Goal: Transaction & Acquisition: Register for event/course

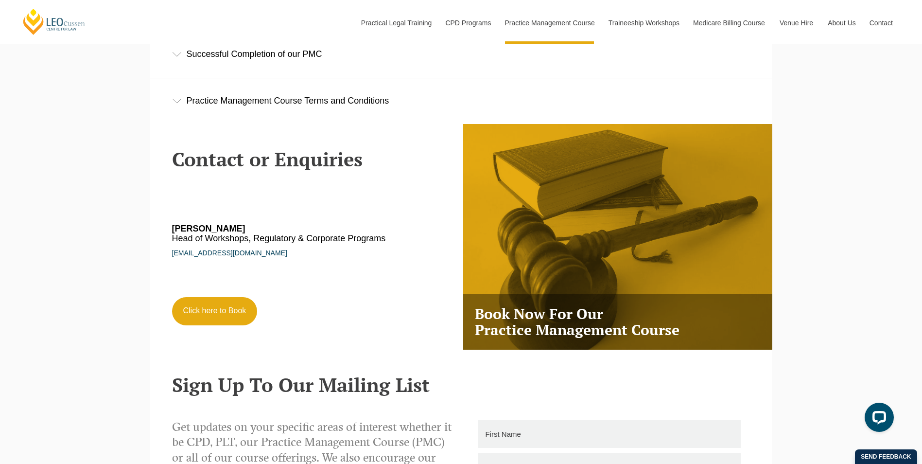
scroll to position [1653, 0]
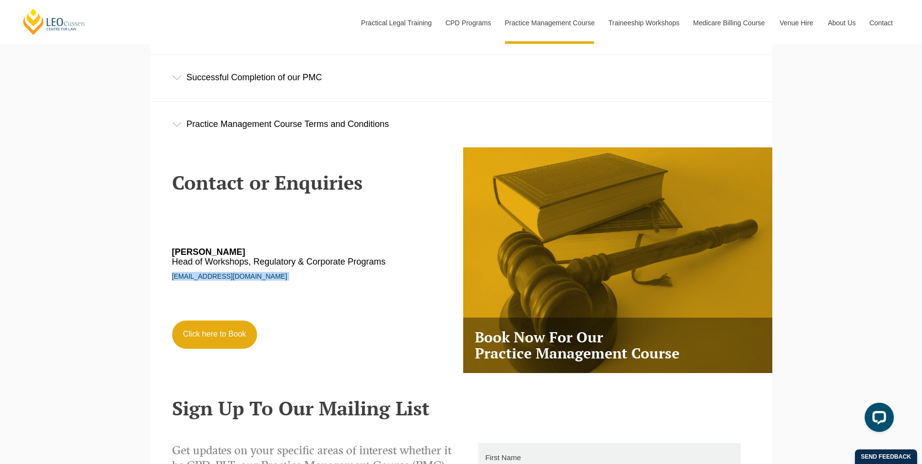
drag, startPoint x: 169, startPoint y: 281, endPoint x: 272, endPoint y: 289, distance: 102.9
click at [272, 289] on div "Contact or Enquiries [PERSON_NAME] Head of Workshops, Regulatory & Corporate Pr…" at bounding box center [313, 253] width 297 height 212
copy link "[EMAIL_ADDRESS][DOMAIN_NAME]"
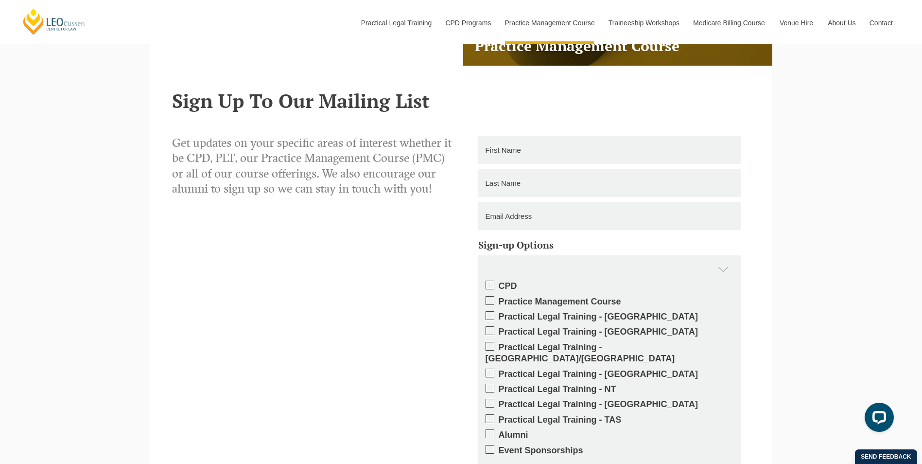
scroll to position [1993, 0]
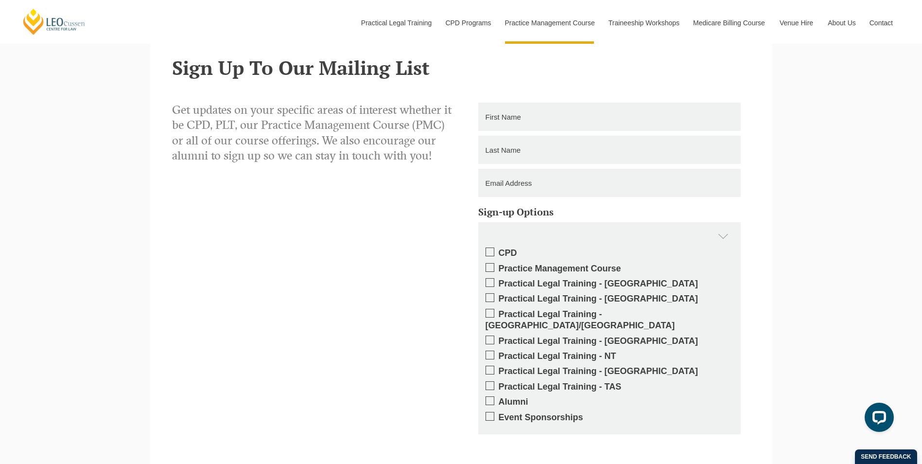
click at [489, 301] on span at bounding box center [490, 297] width 9 height 9
click at [499, 295] on input "Practical Legal Training - [GEOGRAPHIC_DATA]" at bounding box center [499, 295] width 0 height 0
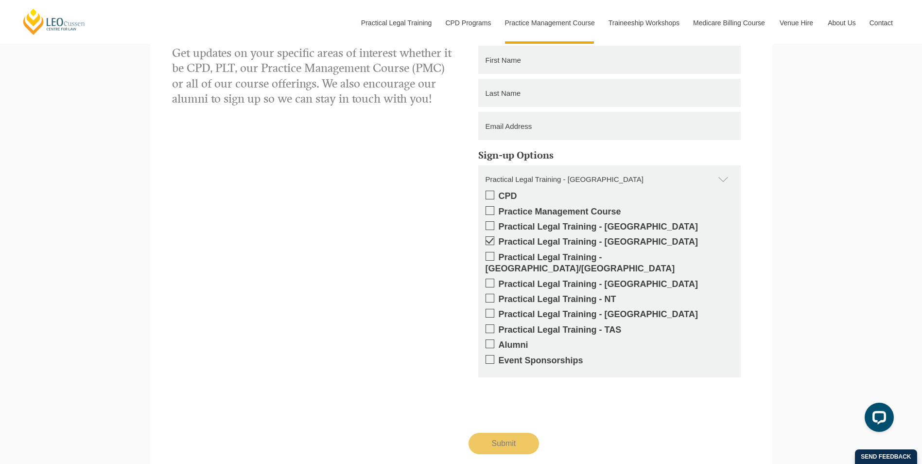
scroll to position [1896, 0]
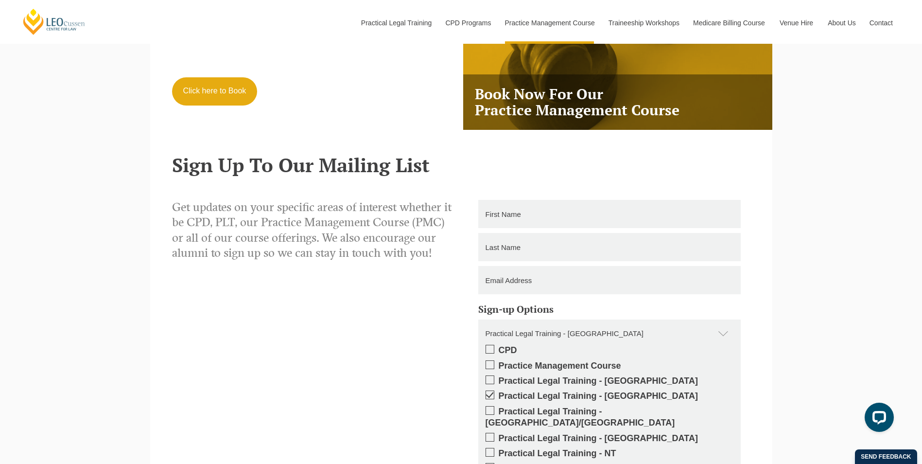
click at [514, 213] on input "text" at bounding box center [609, 214] width 263 height 28
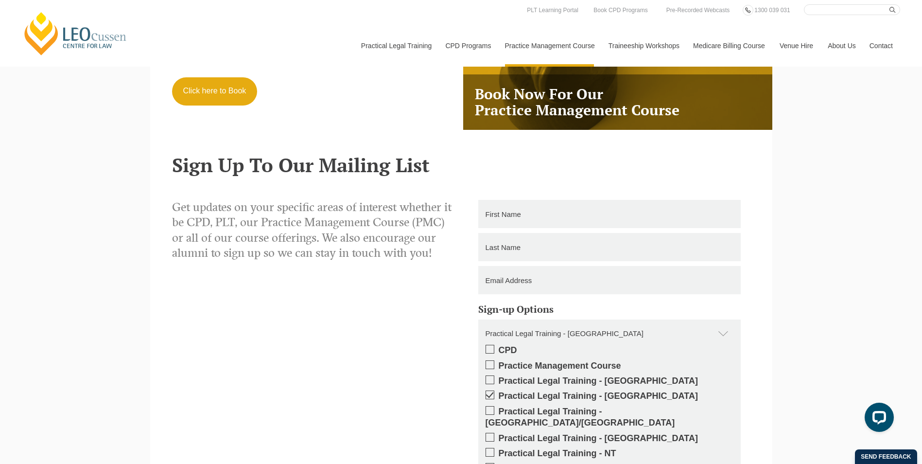
click at [515, 213] on input "text" at bounding box center [609, 214] width 263 height 28
type input "[PERSON_NAME]"
type input "Iradukunda"
type input "[EMAIL_ADDRESS][DOMAIN_NAME]"
type input "0432410706"
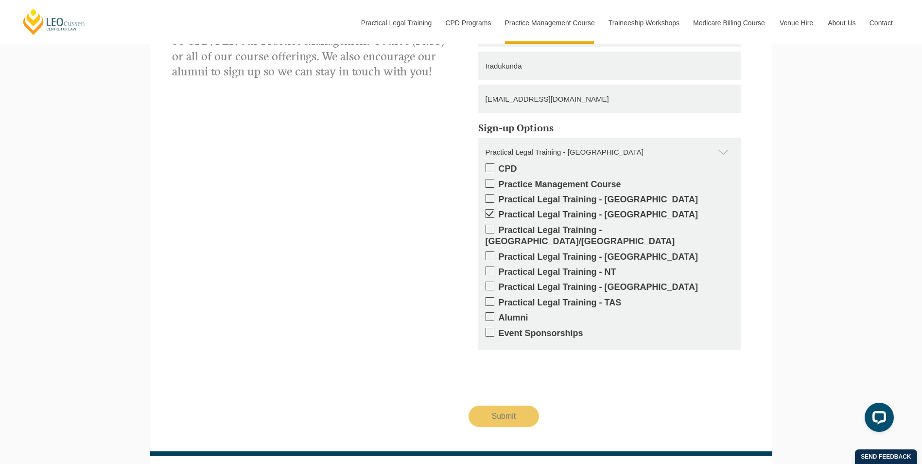
scroll to position [2091, 0]
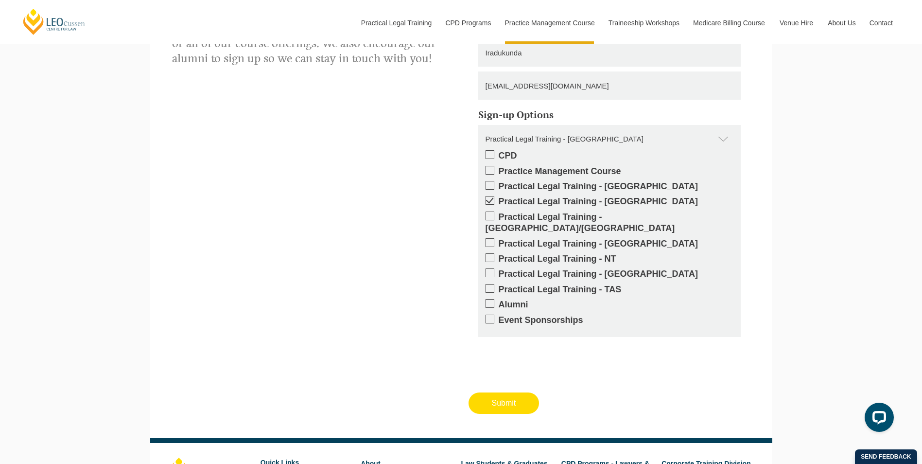
click at [508, 396] on input "Submit" at bounding box center [504, 402] width 71 height 21
type input "Submitting"
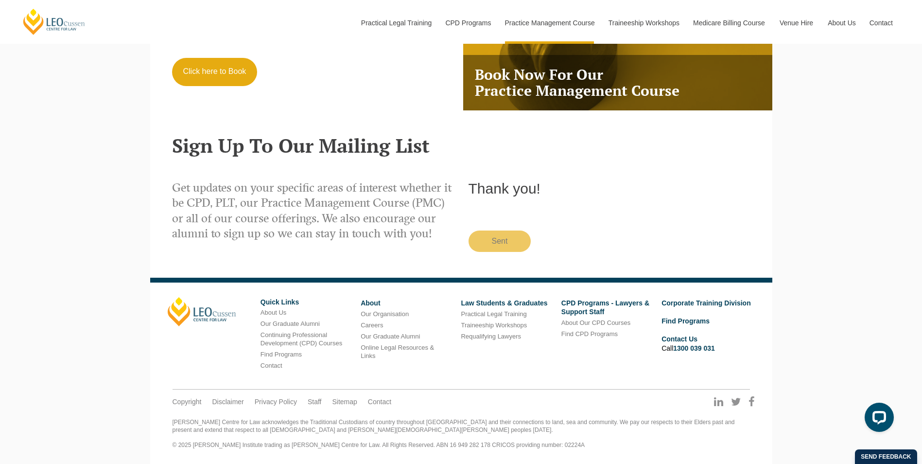
scroll to position [1918, 0]
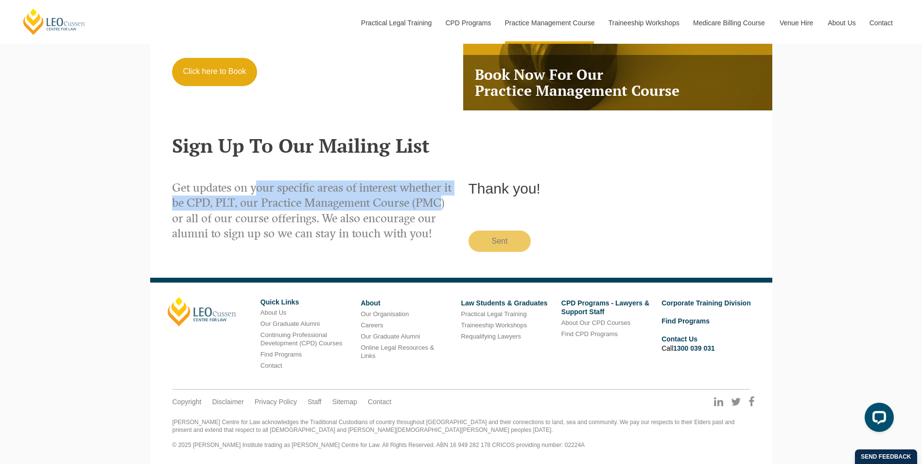
drag, startPoint x: 257, startPoint y: 193, endPoint x: 440, endPoint y: 211, distance: 184.2
click at [440, 211] on p "Get updates on your specific areas of interest whether it be CPD, PLT, our Prac…" at bounding box center [313, 210] width 282 height 61
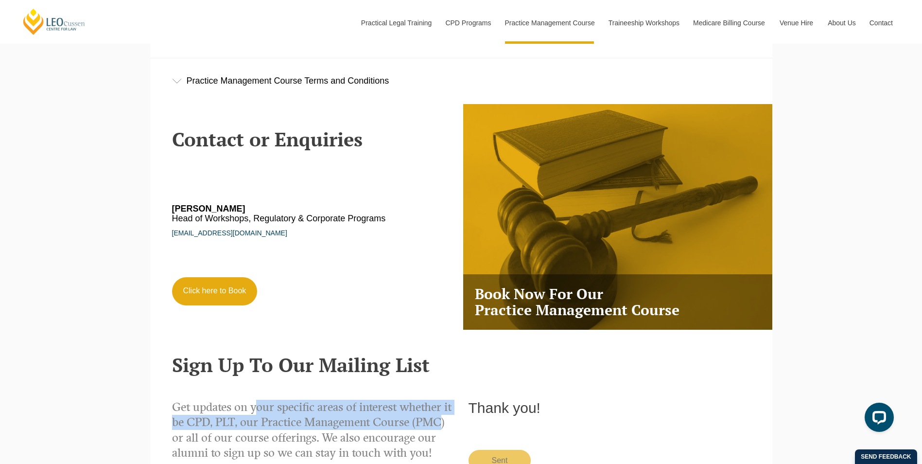
scroll to position [1674, 0]
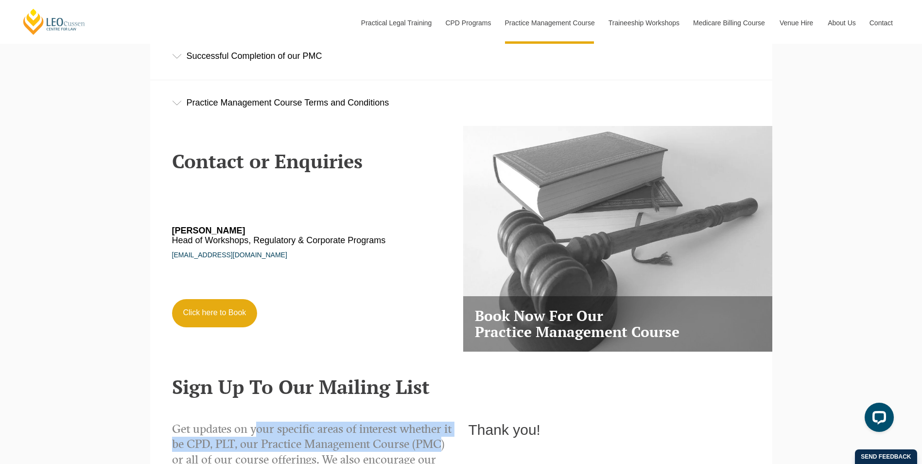
click at [518, 306] on h3 "Book Now For Our Practice Management Course" at bounding box center [617, 323] width 309 height 55
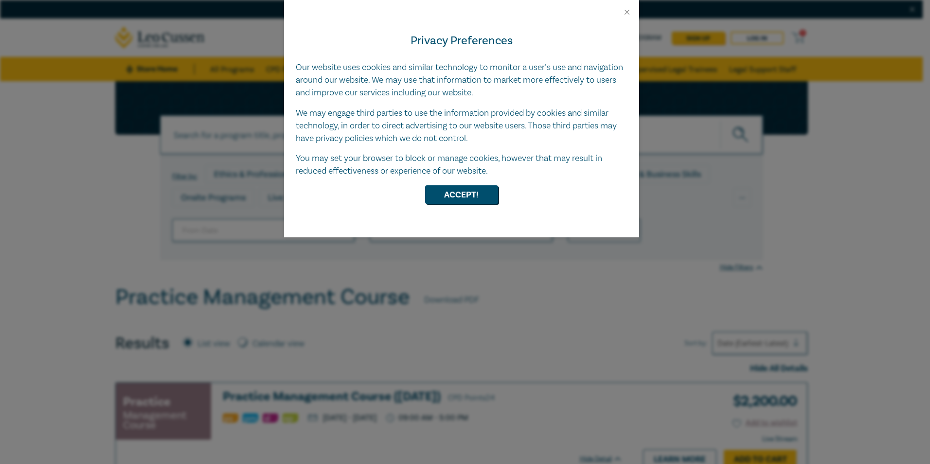
click at [631, 8] on div at bounding box center [461, 8] width 355 height 17
click at [629, 10] on button "Close" at bounding box center [626, 12] width 9 height 9
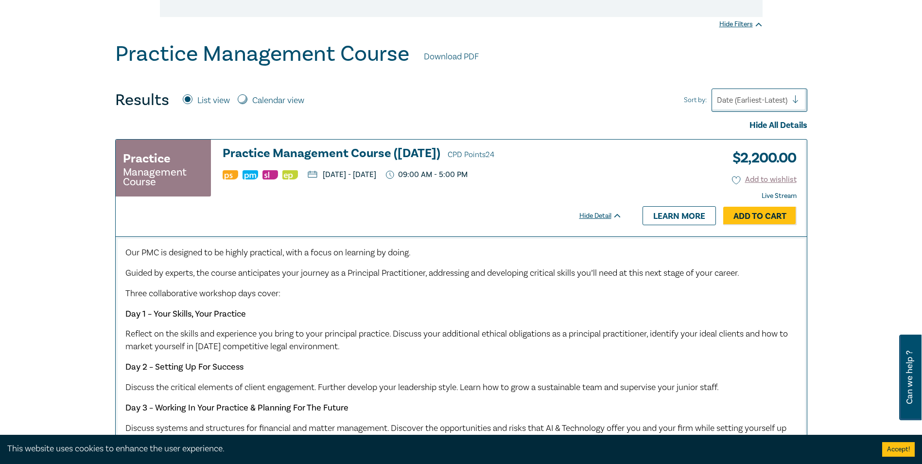
scroll to position [292, 0]
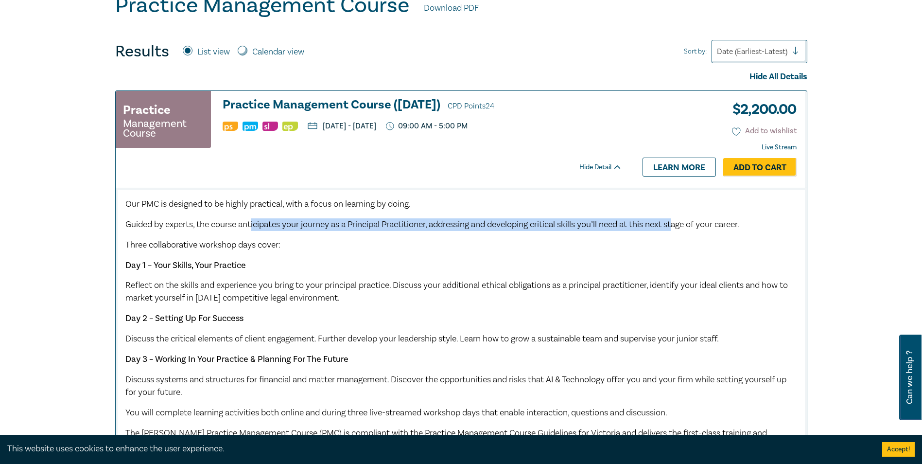
drag, startPoint x: 253, startPoint y: 224, endPoint x: 684, endPoint y: 220, distance: 430.3
click at [684, 220] on span "Guided by experts, the course anticipates your journey as a Principal Practitio…" at bounding box center [432, 224] width 614 height 11
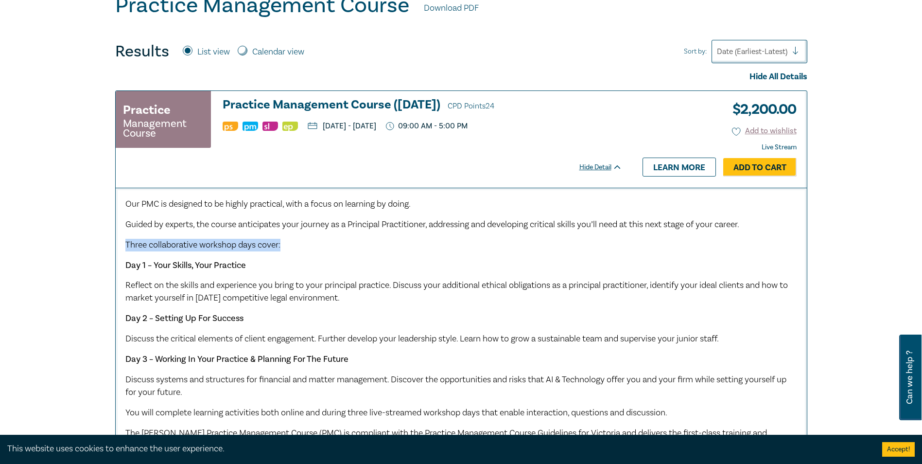
drag, startPoint x: 127, startPoint y: 244, endPoint x: 292, endPoint y: 242, distance: 164.8
click at [292, 242] on p "Three collaborative workshop days cover:" at bounding box center [461, 245] width 672 height 13
drag, startPoint x: 123, startPoint y: 265, endPoint x: 251, endPoint y: 264, distance: 127.4
click at [251, 264] on div "Our PMC is designed to be highly practical, with a focus on learning by doing. …" at bounding box center [461, 369] width 691 height 363
drag, startPoint x: 219, startPoint y: 284, endPoint x: 382, endPoint y: 295, distance: 163.7
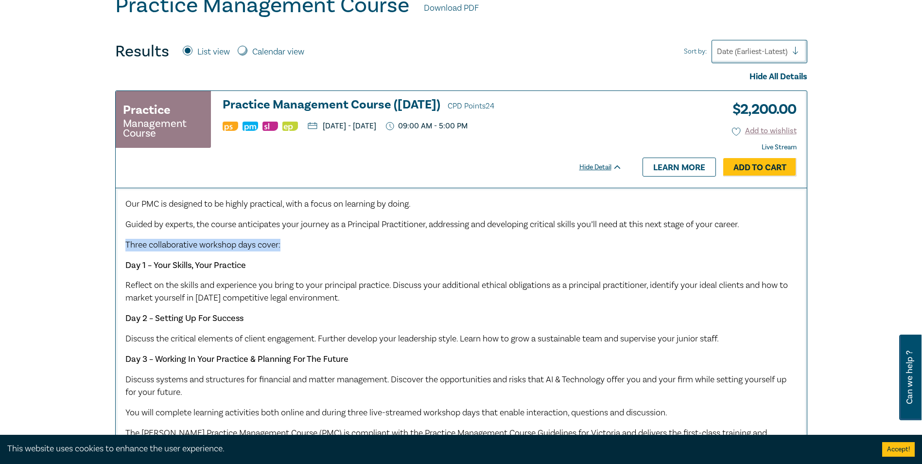
click at [382, 295] on p "Reflect on the skills and experience you bring to your principal practice. Disc…" at bounding box center [461, 291] width 672 height 25
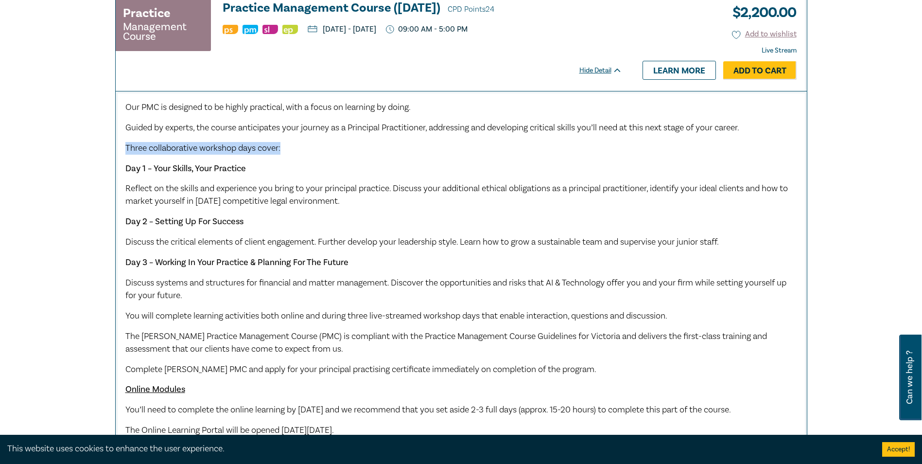
scroll to position [389, 0]
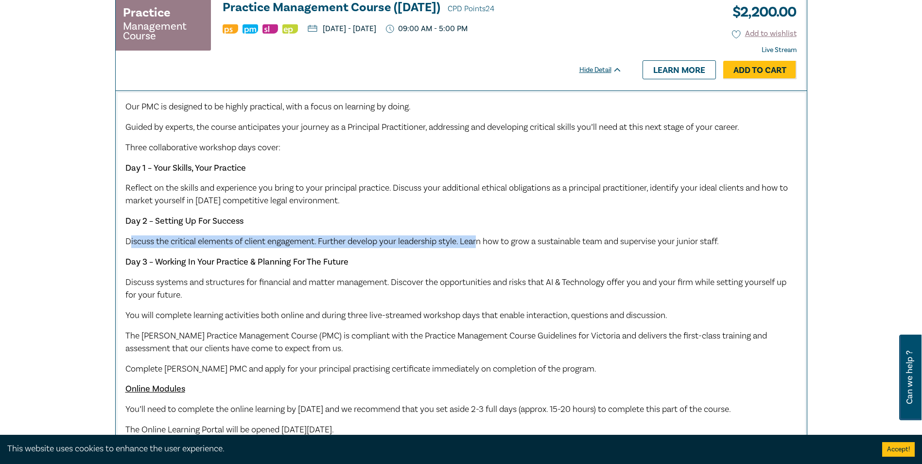
drag, startPoint x: 131, startPoint y: 242, endPoint x: 483, endPoint y: 240, distance: 352.5
click at [483, 240] on span "Discuss the critical elements of client engagement. Further develop your leader…" at bounding box center [422, 241] width 594 height 11
drag, startPoint x: 195, startPoint y: 262, endPoint x: 366, endPoint y: 253, distance: 170.9
click at [366, 253] on div "Our PMC is designed to be highly practical, with a focus on learning by doing. …" at bounding box center [461, 268] width 672 height 335
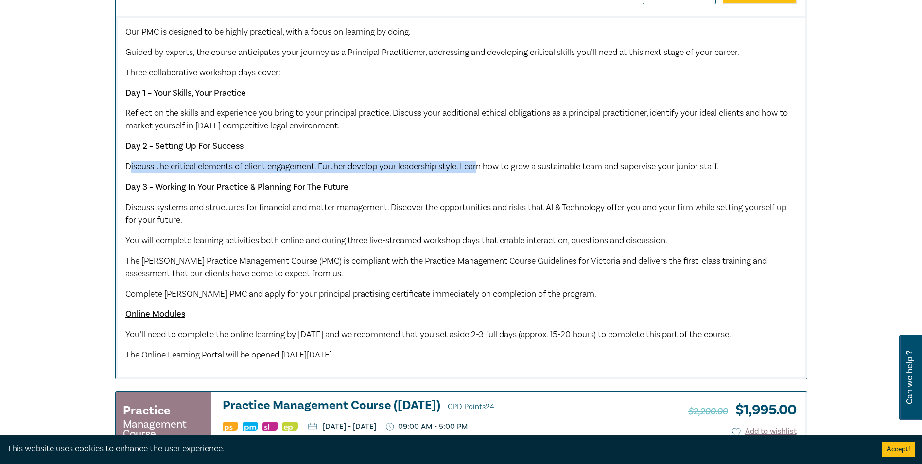
scroll to position [486, 0]
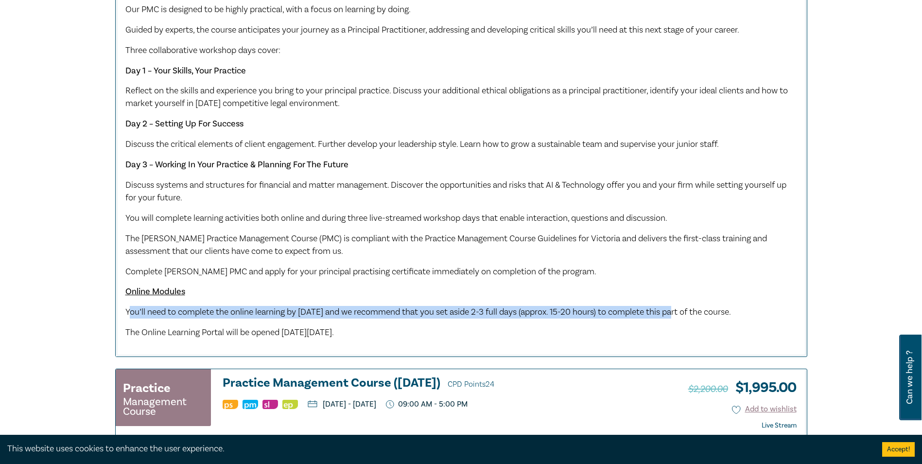
drag, startPoint x: 128, startPoint y: 313, endPoint x: 690, endPoint y: 312, distance: 562.5
click at [690, 312] on span "You’ll need to complete the online learning by Monday 6 October 2025 and we rec…" at bounding box center [428, 311] width 606 height 11
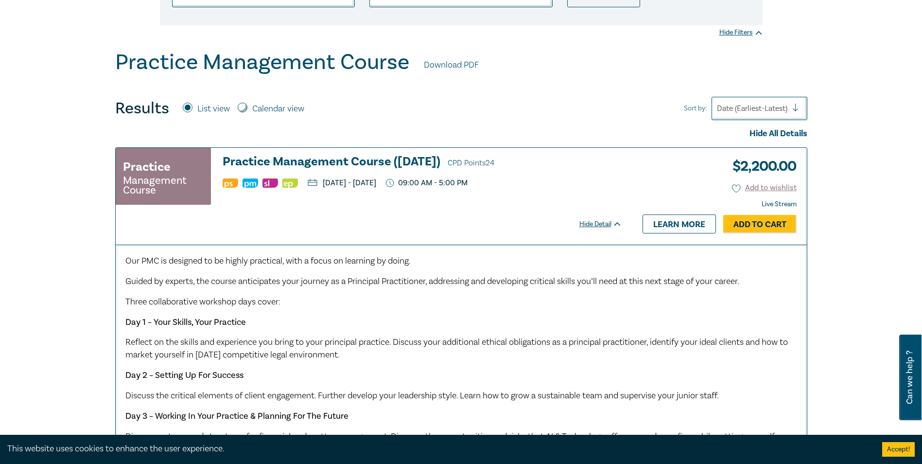
scroll to position [258, 0]
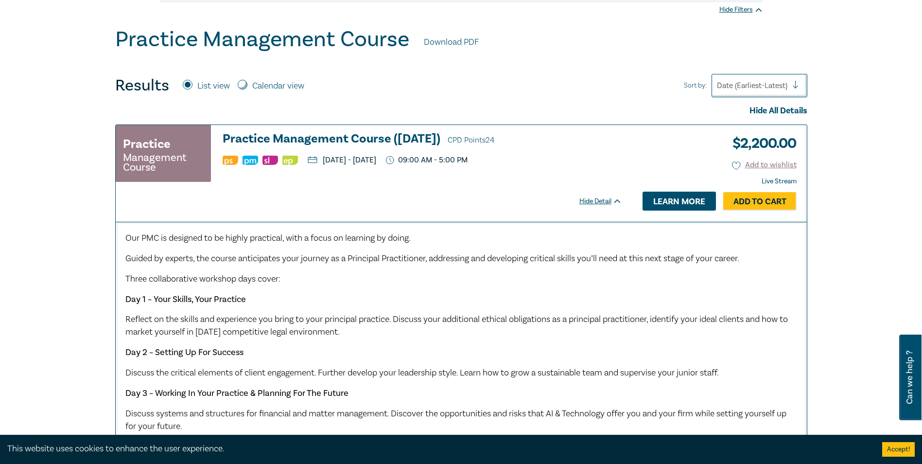
click at [664, 197] on link "Learn more" at bounding box center [679, 201] width 73 height 18
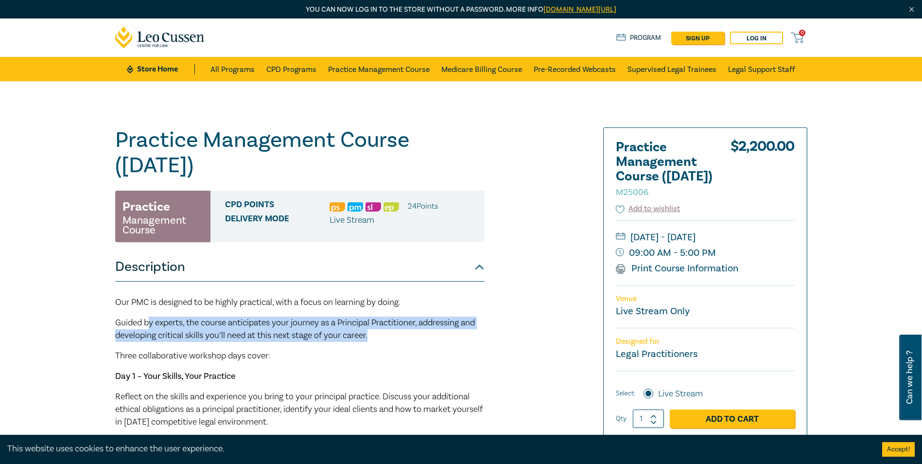
drag, startPoint x: 149, startPoint y: 322, endPoint x: 422, endPoint y: 338, distance: 273.7
click at [422, 338] on p "Guided by experts, the course anticipates your journey as a Principal Practitio…" at bounding box center [300, 329] width 370 height 25
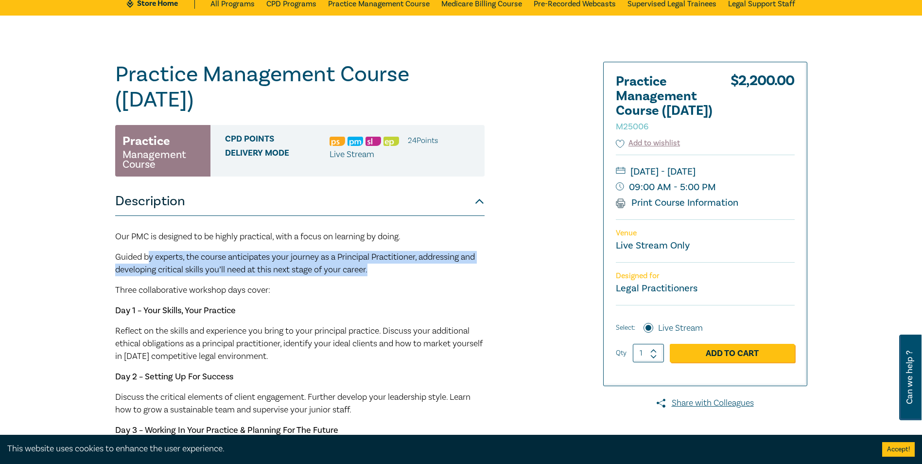
scroll to position [49, 0]
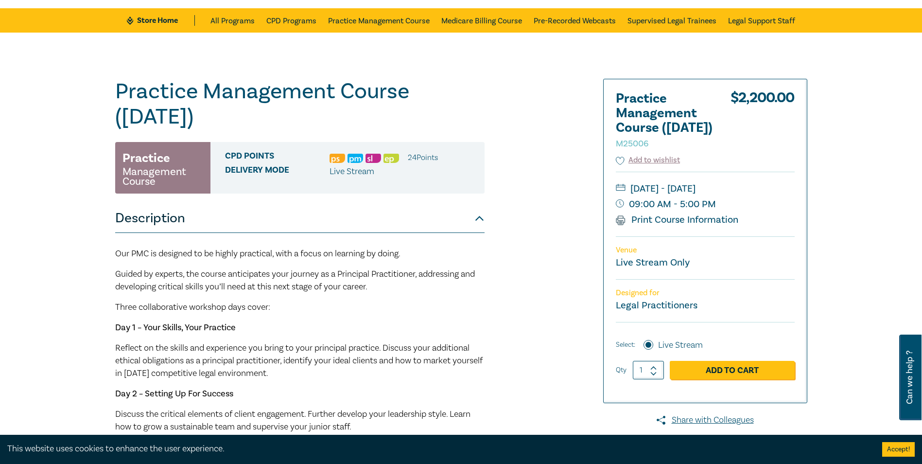
drag, startPoint x: 662, startPoint y: 251, endPoint x: 387, endPoint y: 218, distance: 277.6
click at [662, 226] on link "Print Course Information" at bounding box center [677, 219] width 123 height 13
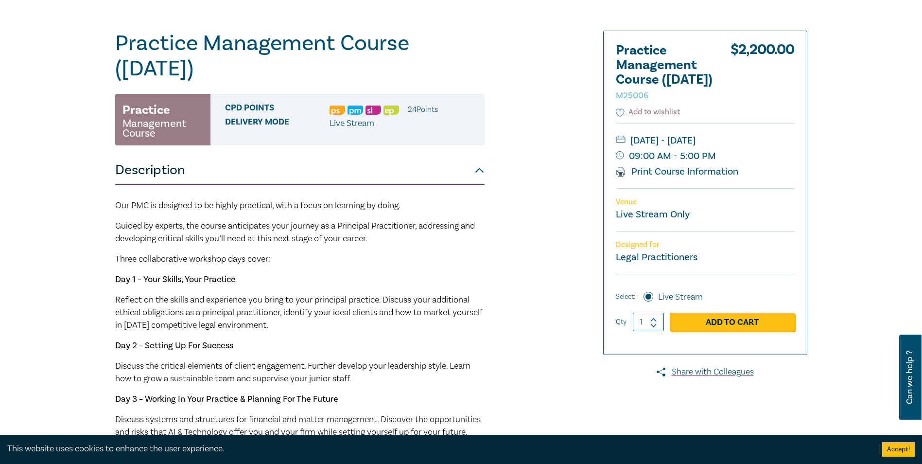
scroll to position [97, 0]
click at [510, 273] on div "Practice Management Course (October 2025) M25006 Practice Management Course CPD…" at bounding box center [343, 338] width 469 height 616
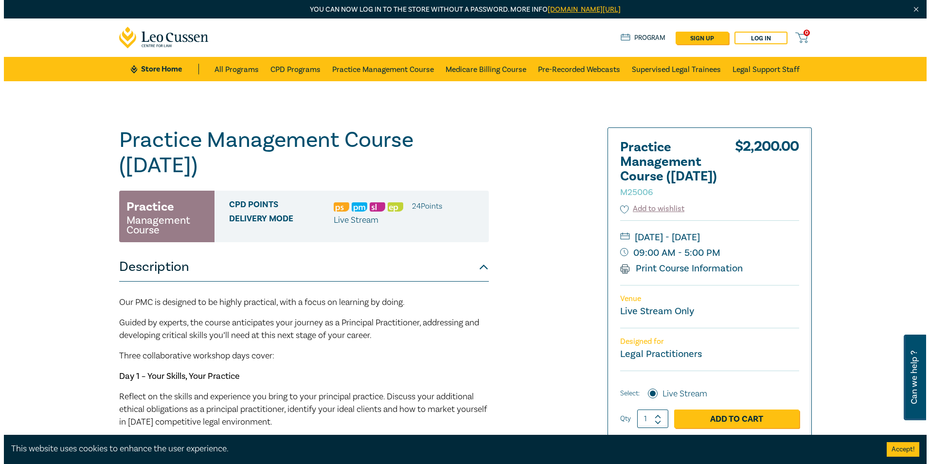
scroll to position [146, 0]
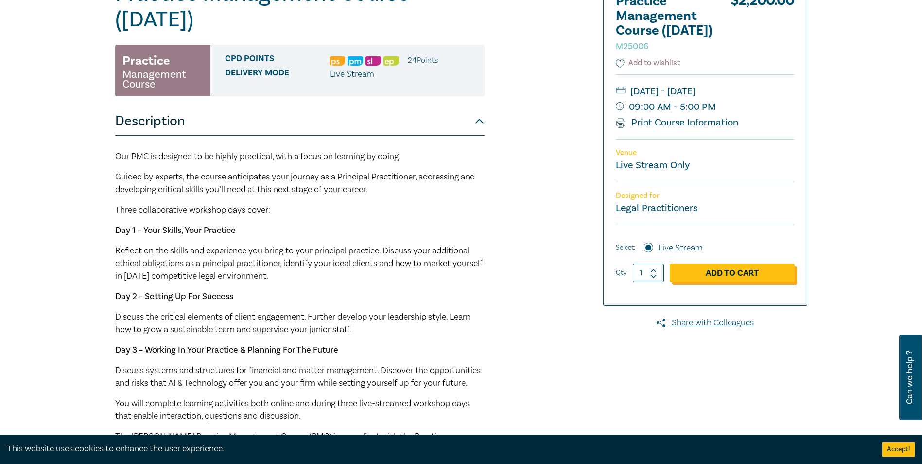
click at [708, 282] on link "Add to Cart" at bounding box center [732, 273] width 125 height 18
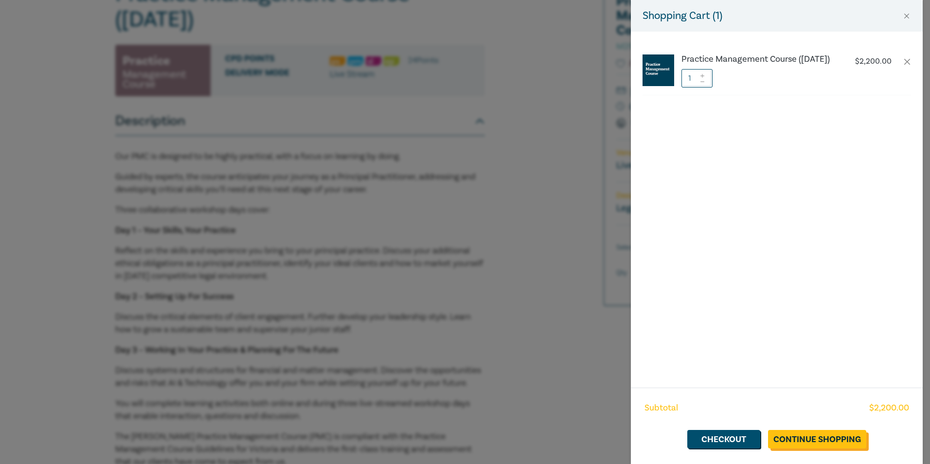
click at [819, 442] on link "Continue Shopping" at bounding box center [817, 439] width 98 height 18
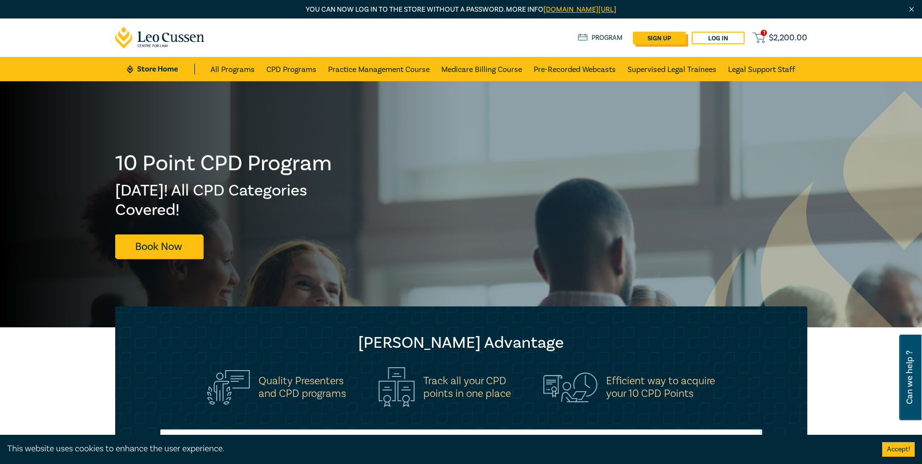
click at [667, 35] on link "sign up" at bounding box center [659, 38] width 53 height 13
select select "AU"
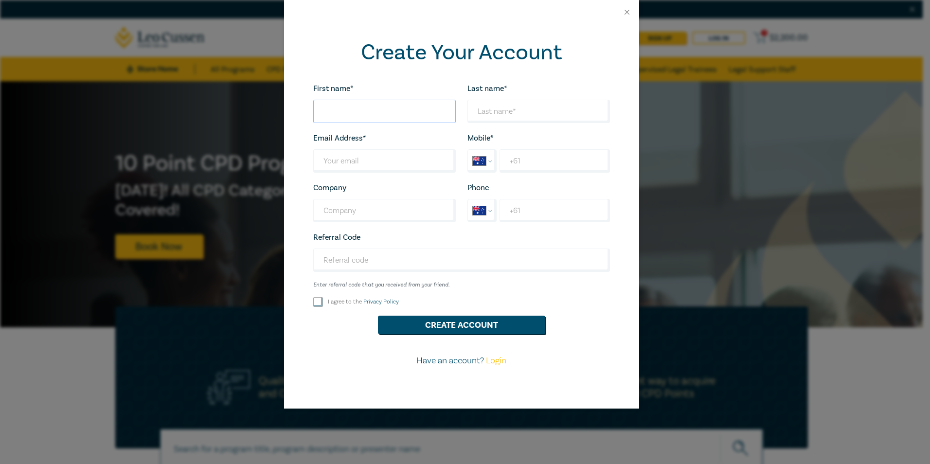
click at [360, 109] on input "First name*" at bounding box center [384, 111] width 142 height 23
type input "[PERSON_NAME]"
type input "[EMAIL_ADDRESS][DOMAIN_NAME]"
click at [353, 158] on input "Last name*" at bounding box center [384, 160] width 142 height 23
drag, startPoint x: 562, startPoint y: 112, endPoint x: 470, endPoint y: 127, distance: 93.0
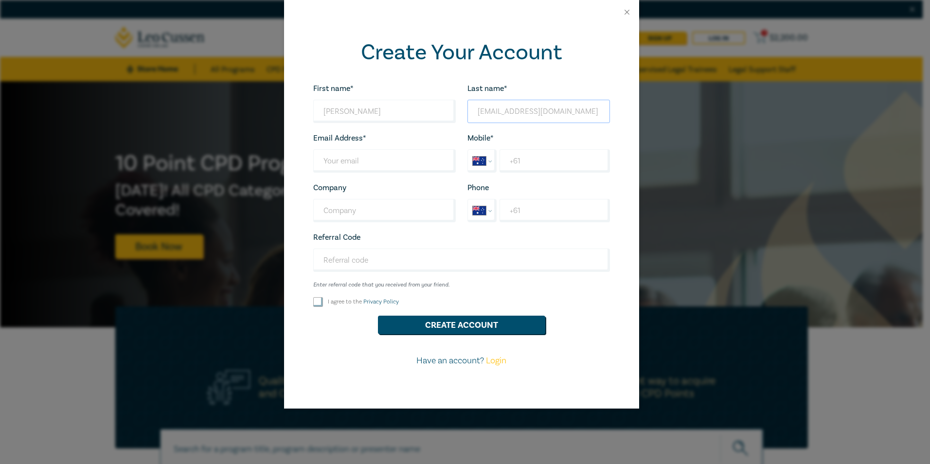
click at [470, 127] on div "First name* Ange Sylvia Looks good! Last name* angesylvie@ymail.com Looks good!…" at bounding box center [461, 228] width 308 height 293
click at [392, 169] on input "Last name*" at bounding box center [384, 160] width 142 height 23
paste input "[EMAIL_ADDRESS][DOMAIN_NAME]"
type input "[EMAIL_ADDRESS][DOMAIN_NAME]"
click at [524, 108] on input "Last name*" at bounding box center [538, 111] width 142 height 23
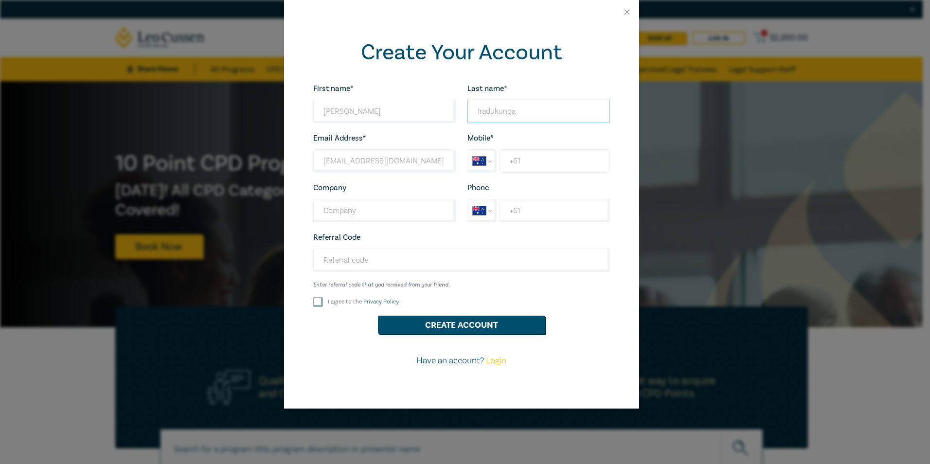
type input "Iradukunda"
click at [521, 159] on input "+61" at bounding box center [554, 160] width 110 height 23
type input "+61 432 410 706"
drag, startPoint x: 440, startPoint y: 213, endPoint x: 313, endPoint y: 216, distance: 126.4
click at [313, 216] on input "Omega Community Initiative" at bounding box center [384, 210] width 142 height 23
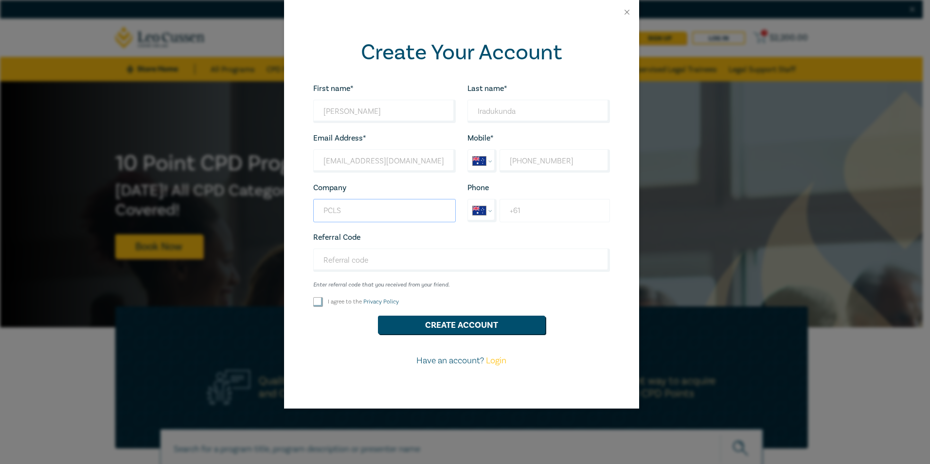
type input "PCLS"
click at [526, 204] on input "+61" at bounding box center [554, 210] width 110 height 23
type input "+61 432 410 706"
click at [317, 304] on input "I agree to the Privacy Policy" at bounding box center [318, 302] width 10 height 10
checkbox input "true"
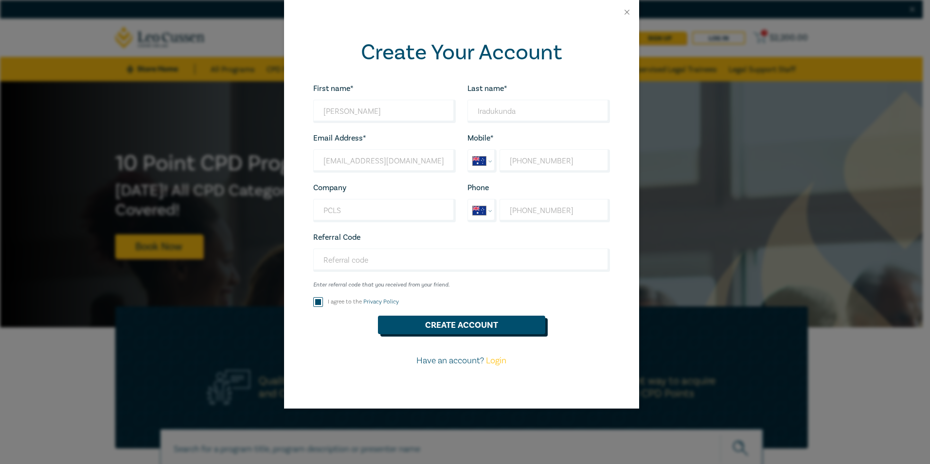
click at [436, 327] on button "Create Account" at bounding box center [461, 325] width 167 height 18
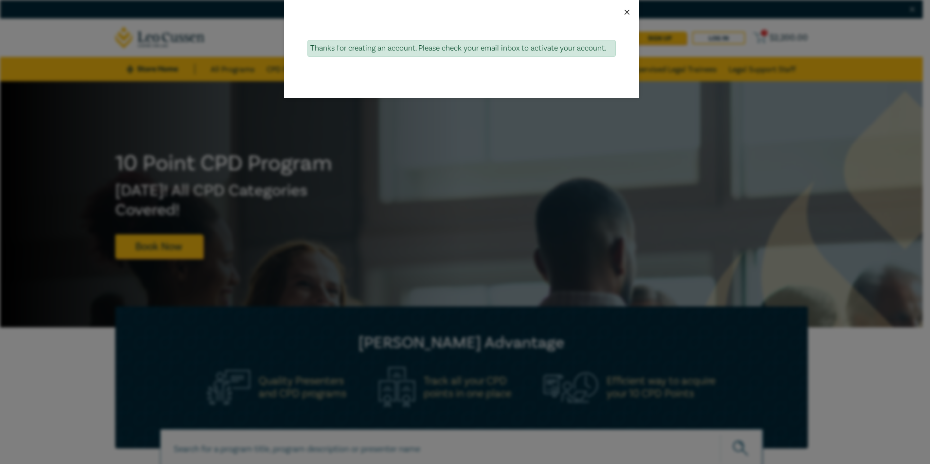
click at [627, 11] on button "Close" at bounding box center [626, 12] width 9 height 9
